Goal: Information Seeking & Learning: Learn about a topic

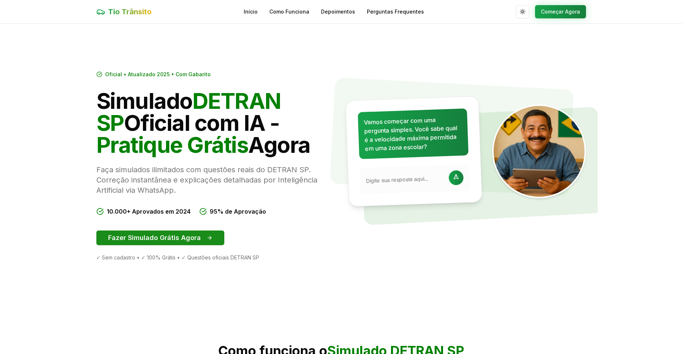
click at [148, 237] on button "Fazer Simulado Grátis Agora" at bounding box center [160, 237] width 128 height 15
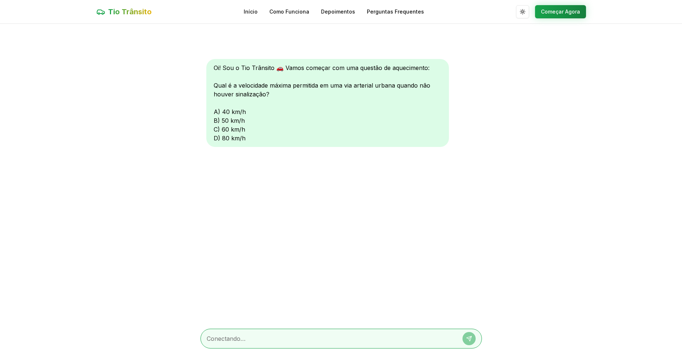
scroll to position [0, 0]
click at [334, 337] on textarea at bounding box center [331, 338] width 248 height 9
type textarea "a"
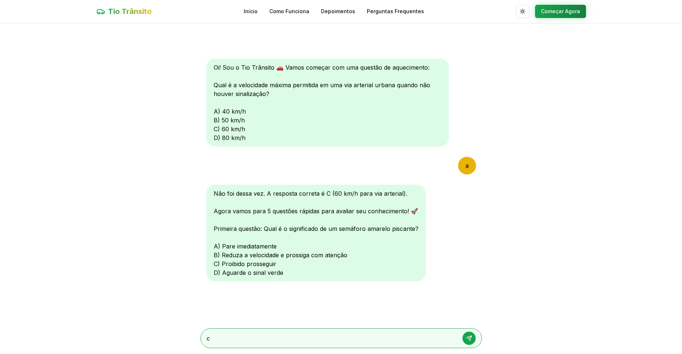
type textarea "c"
click at [466, 335] on button at bounding box center [468, 338] width 13 height 13
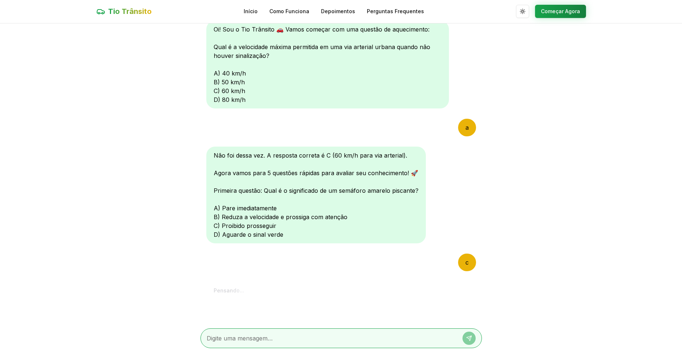
scroll to position [174, 0]
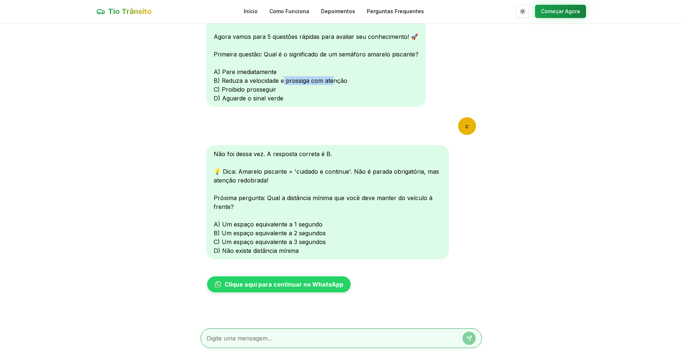
drag, startPoint x: 283, startPoint y: 80, endPoint x: 348, endPoint y: 89, distance: 65.8
click at [334, 82] on div "Não foi dessa vez. A resposta correta é C (60 km/h para via arterial). Agora va…" at bounding box center [315, 58] width 219 height 97
click at [326, 206] on div "Não foi dessa vez. A resposta correta é B. 💡 Dica: Amarelo piscante = 'cuidado …" at bounding box center [327, 202] width 243 height 114
drag, startPoint x: 237, startPoint y: 170, endPoint x: 286, endPoint y: 171, distance: 48.7
click at [286, 171] on div "Não foi dessa vez. A resposta correta é B. 💡 Dica: Amarelo piscante = 'cuidado …" at bounding box center [327, 202] width 243 height 114
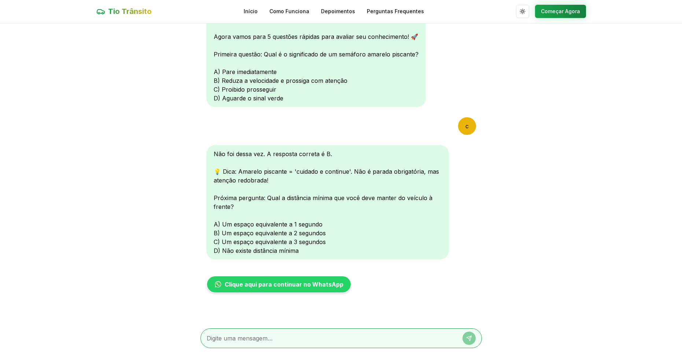
click at [319, 171] on div "Não foi dessa vez. A resposta correta é B. 💡 Dica: Amarelo piscante = 'cuidado …" at bounding box center [327, 202] width 243 height 114
click at [311, 337] on textarea at bounding box center [331, 338] width 248 height 9
type textarea "c"
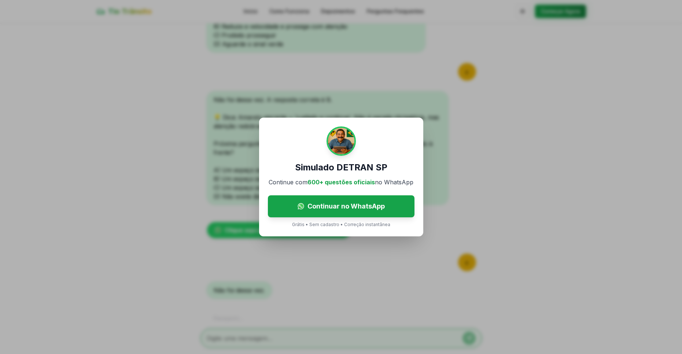
scroll to position [256, 0]
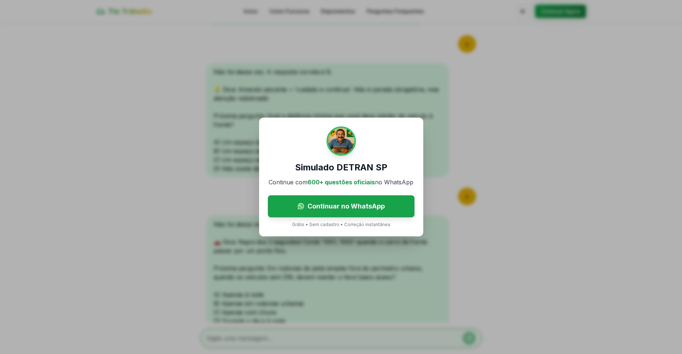
click at [436, 255] on div "Simulado DETRAN SP Continue com 600+ questões oficiais no WhatsApp Continuar no…" at bounding box center [341, 177] width 682 height 354
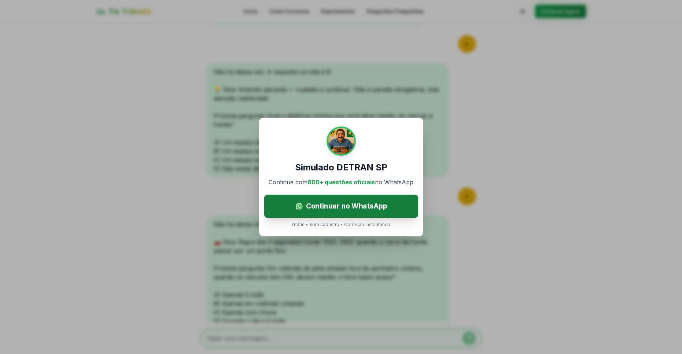
click at [350, 212] on link "Continuar no WhatsApp" at bounding box center [341, 206] width 154 height 23
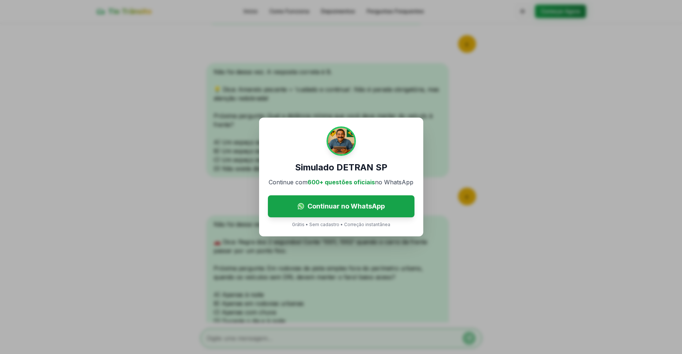
click at [205, 127] on div "Simulado DETRAN SP Continue com 600+ questões oficiais no WhatsApp Continuar no…" at bounding box center [341, 177] width 682 height 354
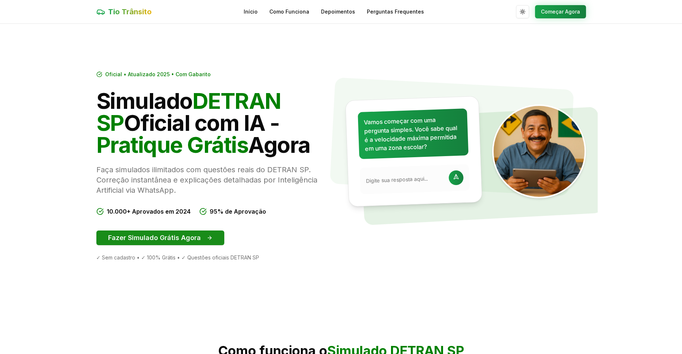
click at [156, 230] on button "Fazer Simulado Grátis Agora" at bounding box center [160, 237] width 128 height 15
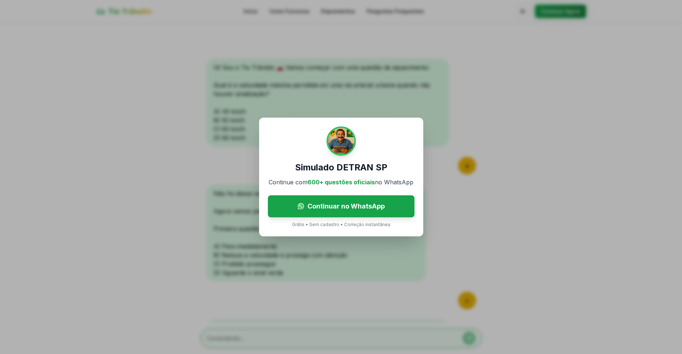
scroll to position [327, 0]
